Goal: Task Accomplishment & Management: Use online tool/utility

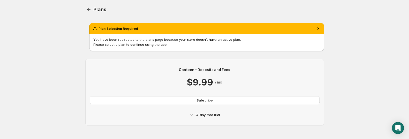
scroll to position [3, 0]
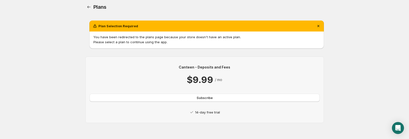
click at [203, 109] on div "Canteen - Deposits and Fees $9.99 / mo Subscribe 14-day free trial" at bounding box center [205, 90] width 230 height 50
click at [249, 40] on p "Please select a plan to continue using the app." at bounding box center [206, 42] width 226 height 5
click at [199, 95] on button "Subscribe" at bounding box center [205, 98] width 230 height 8
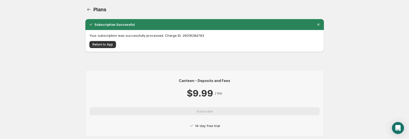
scroll to position [14, 0]
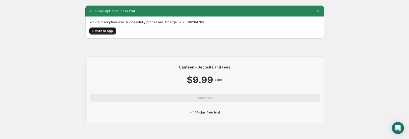
click at [109, 29] on button "Return to App" at bounding box center [102, 31] width 27 height 7
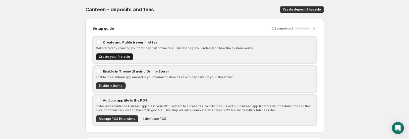
click at [118, 56] on span "Create your first rule" at bounding box center [114, 57] width 31 height 4
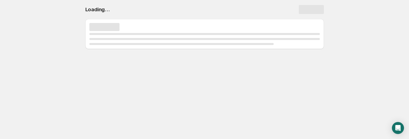
select select "deactive"
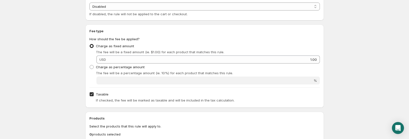
scroll to position [153, 0]
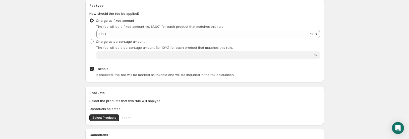
click at [104, 69] on span "Taxable" at bounding box center [102, 69] width 13 height 4
click at [94, 69] on input "Taxable" at bounding box center [92, 69] width 4 height 4
checkbox input "false"
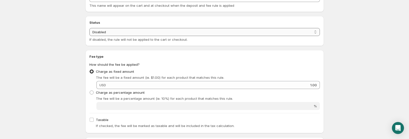
click at [89, 28] on select "Enabled Disabled" at bounding box center [204, 32] width 230 height 8
select select "active"
click option "Enabled" at bounding box center [0, 0] width 0 height 0
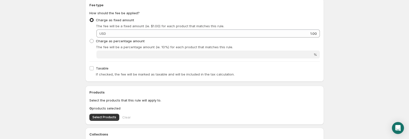
scroll to position [179, 0]
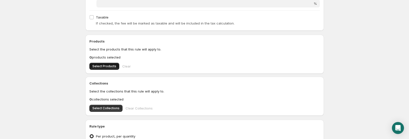
click at [106, 69] on button "Select Products" at bounding box center [104, 66] width 30 height 7
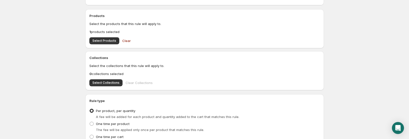
scroll to position [251, 0]
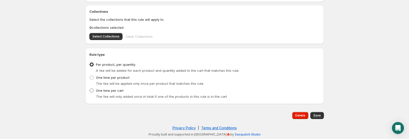
click at [110, 90] on span "One time per cart" at bounding box center [110, 91] width 28 height 4
click at [90, 89] on input "One time per cart" at bounding box center [90, 89] width 0 height 0
radio input "true"
click at [316, 115] on span "Save" at bounding box center [317, 116] width 8 height 4
type input "1"
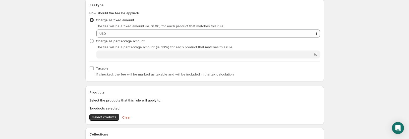
scroll to position [0, 0]
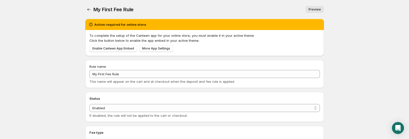
click at [313, 9] on span "Preview" at bounding box center [314, 10] width 12 height 4
click at [122, 50] on span "Enable Canteen App Embed" at bounding box center [113, 49] width 42 height 4
click at [88, 8] on icon "Settings" at bounding box center [88, 9] width 5 height 5
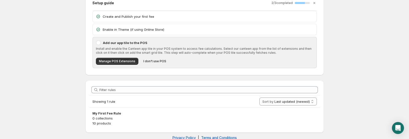
scroll to position [35, 0]
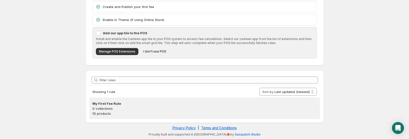
click at [128, 111] on p "0 collections" at bounding box center [204, 108] width 224 height 5
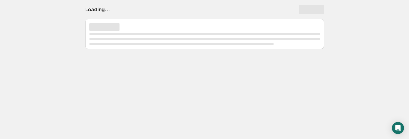
scroll to position [0, 0]
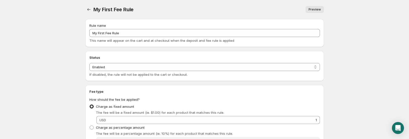
click at [312, 10] on span "Preview" at bounding box center [314, 10] width 12 height 4
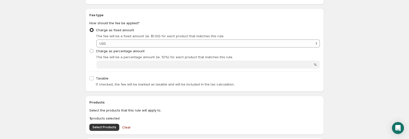
scroll to position [128, 0]
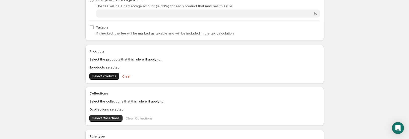
click at [115, 76] on button "Select Products" at bounding box center [104, 76] width 30 height 7
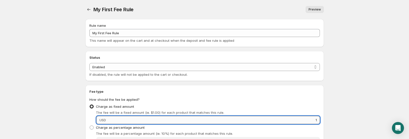
click at [295, 122] on input "1" at bounding box center [213, 120] width 212 height 8
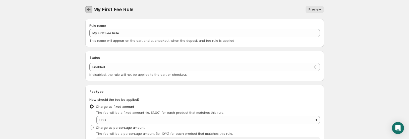
click at [90, 10] on icon "Settings" at bounding box center [88, 9] width 5 height 5
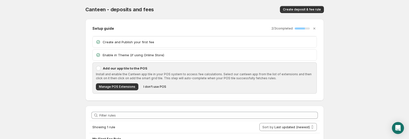
scroll to position [35, 0]
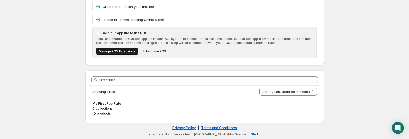
click at [120, 54] on button "Manage POS Extensions" at bounding box center [117, 51] width 42 height 7
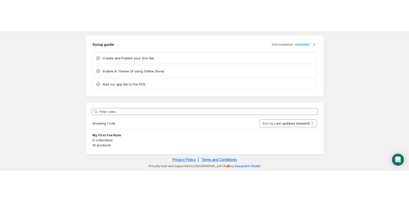
scroll to position [0, 0]
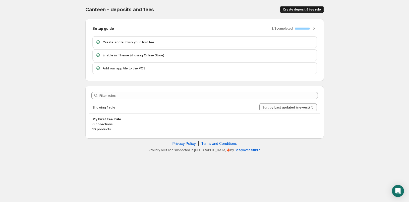
click at [310, 9] on span "Create deposit & fee rule" at bounding box center [302, 10] width 38 height 4
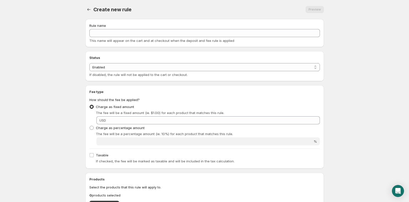
click at [93, 9] on div at bounding box center [89, 9] width 8 height 7
click at [87, 9] on icon "Settings" at bounding box center [88, 9] width 5 height 5
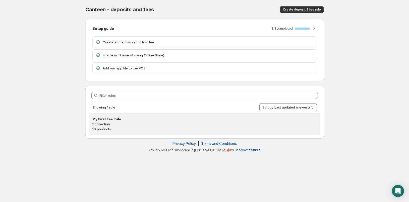
click at [193, 128] on p "10 products" at bounding box center [204, 129] width 224 height 5
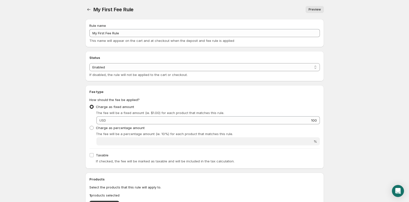
click at [315, 10] on span "Preview" at bounding box center [314, 10] width 12 height 4
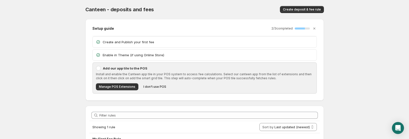
click at [154, 83] on div "Install and enable the Canteen app tile in your POS system to access fee calcul…" at bounding box center [204, 81] width 217 height 18
click at [153, 86] on span "I don't use POS" at bounding box center [154, 87] width 23 height 4
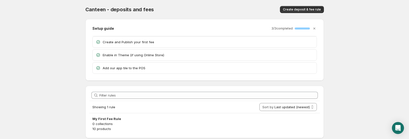
scroll to position [15, 0]
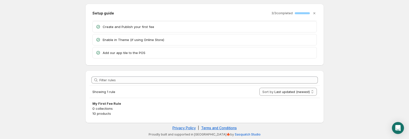
click at [156, 41] on p "Enable in Theme (if using Online Store)" at bounding box center [208, 39] width 211 height 5
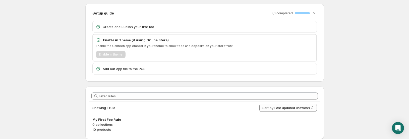
click at [117, 56] on div "Enable in theme" at bounding box center [204, 54] width 217 height 7
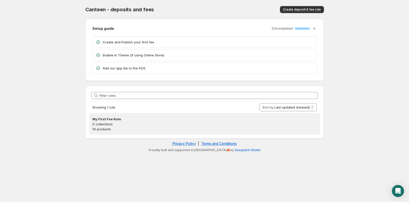
click at [162, 124] on p "0 collections" at bounding box center [204, 124] width 224 height 5
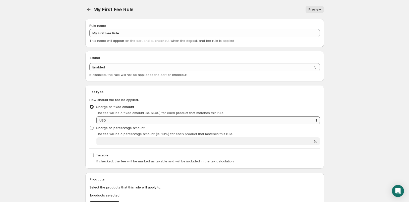
scroll to position [26, 0]
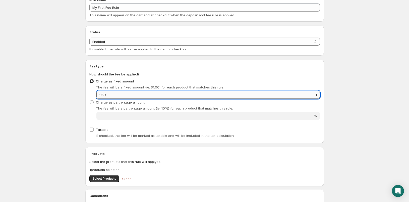
click at [157, 96] on input "1" at bounding box center [213, 95] width 212 height 8
type input "100"
click at [197, 74] on div "Fee type How should the fee be applied? Charge as fixed amount The fee will be …" at bounding box center [204, 101] width 230 height 75
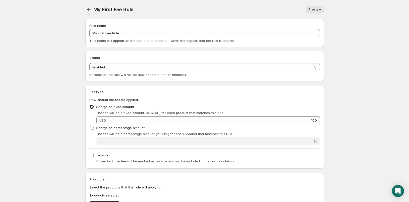
scroll to position [128, 0]
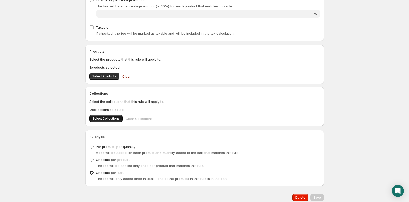
click at [112, 119] on span "Select Collections" at bounding box center [105, 119] width 27 height 4
click at [113, 173] on span "One time per cart" at bounding box center [110, 173] width 28 height 4
click at [90, 171] on input "One time per cart" at bounding box center [90, 171] width 0 height 0
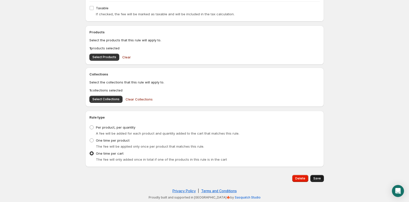
click at [317, 179] on span "Save" at bounding box center [317, 179] width 8 height 4
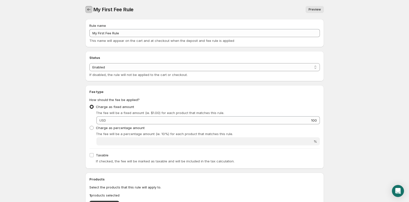
click at [88, 8] on icon "Settings" at bounding box center [88, 9] width 5 height 5
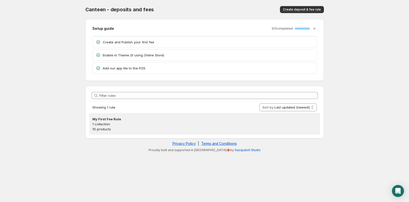
click at [113, 124] on p "1 collection" at bounding box center [204, 124] width 224 height 5
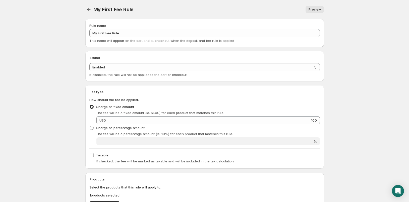
click at [317, 12] on link "Preview" at bounding box center [314, 9] width 18 height 7
